Goal: Task Accomplishment & Management: Use online tool/utility

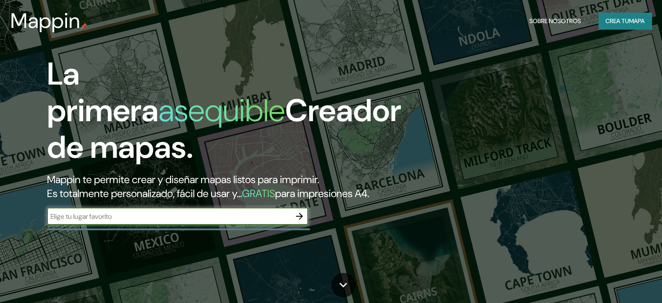
click at [171, 221] on input "text" at bounding box center [169, 216] width 244 height 10
type input "iztacalco"
click at [299, 221] on icon "button" at bounding box center [299, 216] width 10 height 10
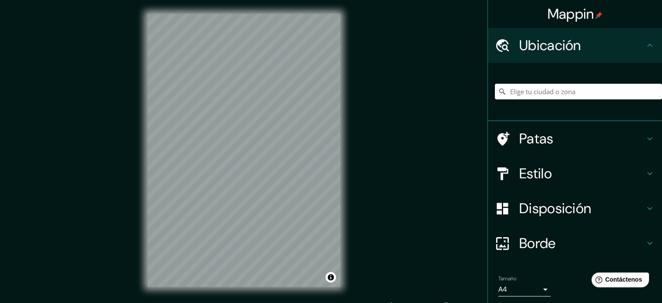
click at [544, 90] on input "Elige tu ciudad o zona" at bounding box center [578, 92] width 167 height 16
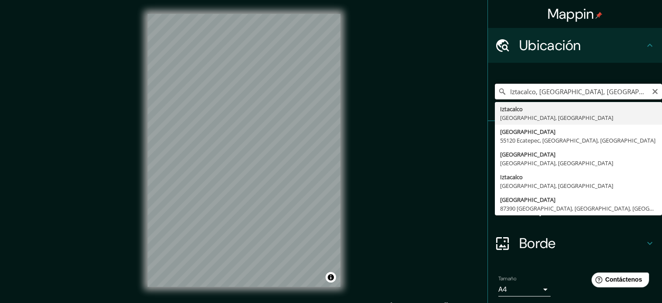
type input "Iztacalco, [GEOGRAPHIC_DATA], [GEOGRAPHIC_DATA]"
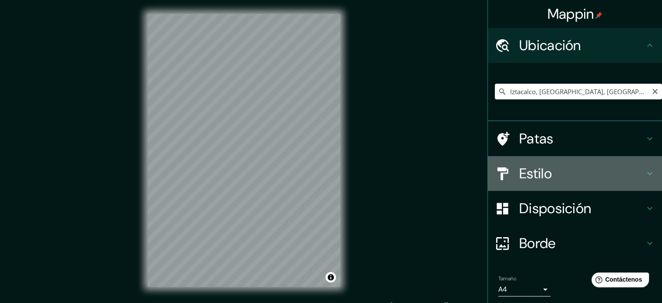
click at [609, 187] on div "Estilo" at bounding box center [575, 173] width 174 height 35
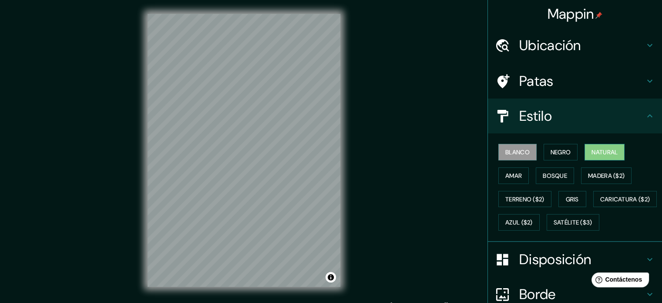
click at [615, 154] on button "Natural" at bounding box center [605, 152] width 40 height 17
